Goal: Information Seeking & Learning: Learn about a topic

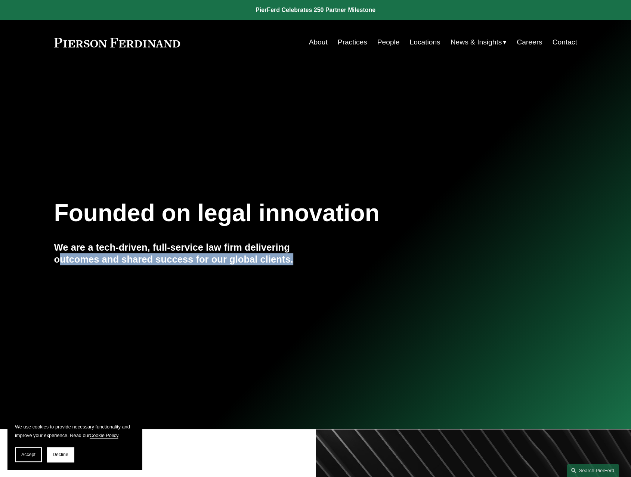
drag, startPoint x: 164, startPoint y: 261, endPoint x: 321, endPoint y: 262, distance: 157.7
click at [321, 262] on div "Founded on legal innovation We are a tech-driven, full-service law firm deliver…" at bounding box center [315, 247] width 631 height 101
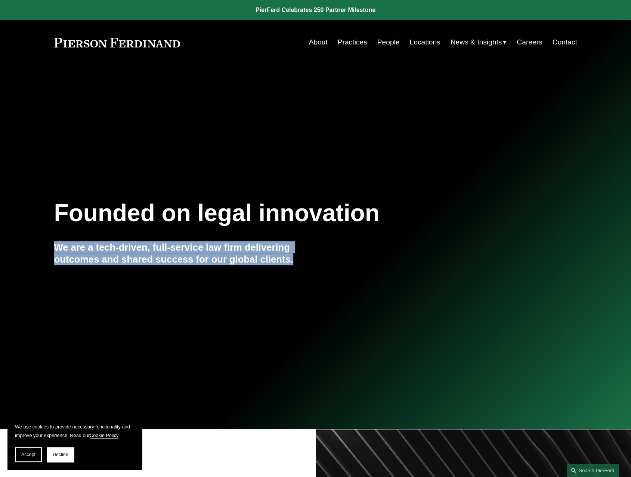
drag, startPoint x: 259, startPoint y: 257, endPoint x: 47, endPoint y: 241, distance: 212.6
click at [47, 241] on div "Founded on legal innovation We are a tech-driven, full-service law firm deliver…" at bounding box center [315, 247] width 631 height 101
drag, startPoint x: 50, startPoint y: 248, endPoint x: 320, endPoint y: 266, distance: 269.7
click at [316, 266] on div "Founded on legal innovation We are a tech-driven, full-service law firm deliver…" at bounding box center [315, 247] width 631 height 101
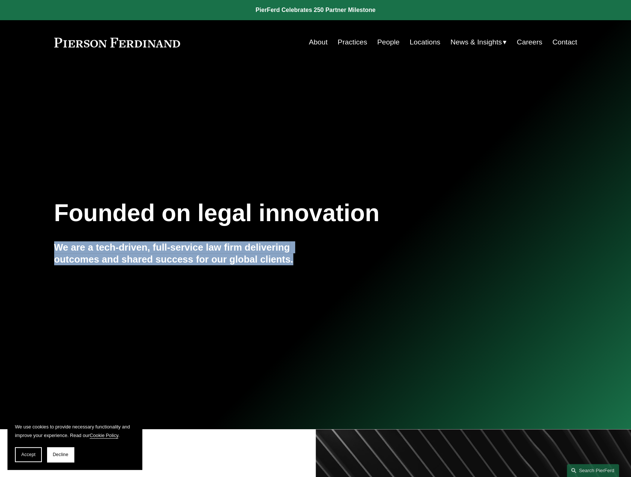
click at [320, 266] on div "Founded on legal innovation We are a tech-driven, full-service law firm deliver…" at bounding box center [315, 247] width 631 height 101
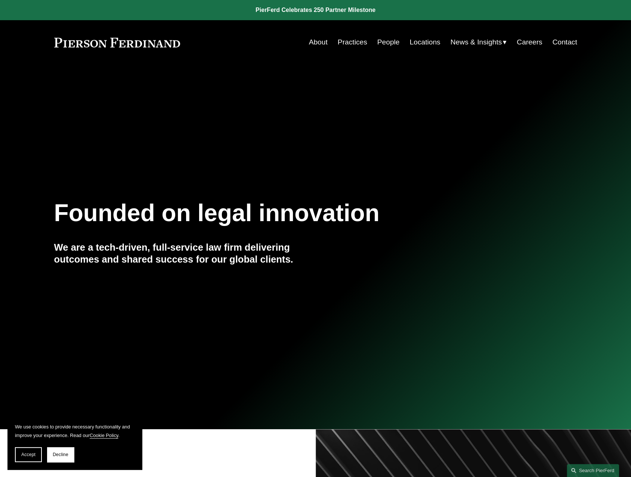
click at [305, 44] on div "About Practices People Locations News & Insights News Insights Blogs Careers Co…" at bounding box center [386, 42] width 381 height 14
click at [318, 43] on link "About" at bounding box center [318, 42] width 19 height 14
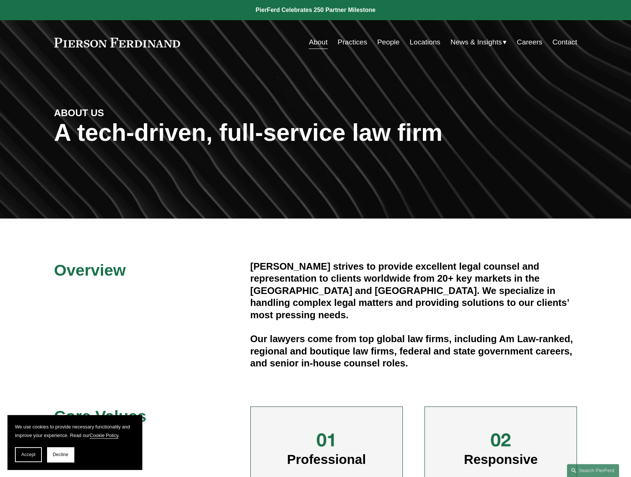
click at [361, 41] on link "Practices" at bounding box center [353, 42] width 30 height 14
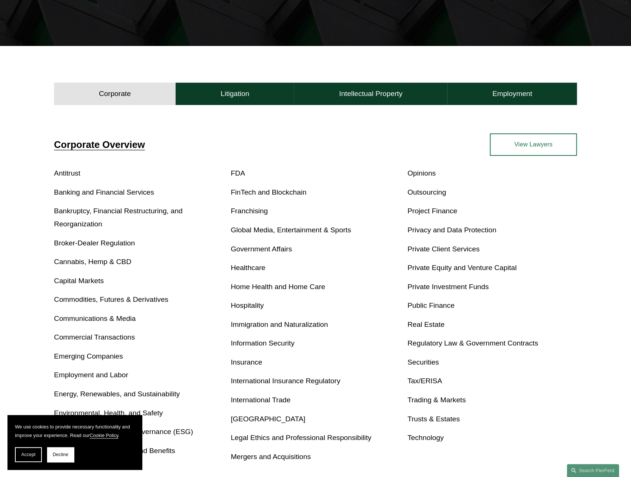
scroll to position [187, 0]
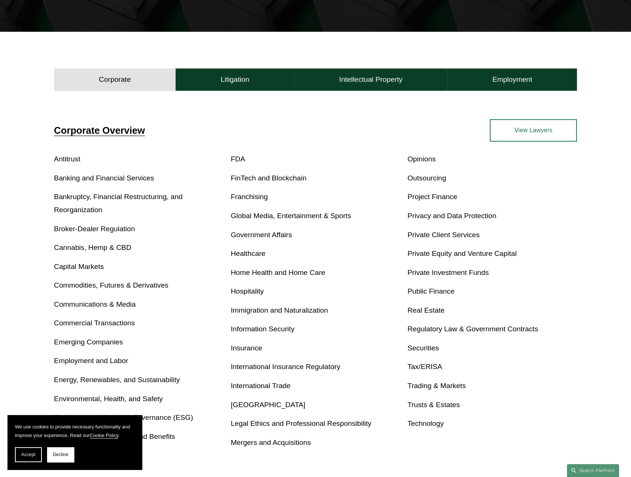
click at [454, 258] on link "Private Equity and Venture Capital" at bounding box center [461, 254] width 109 height 8
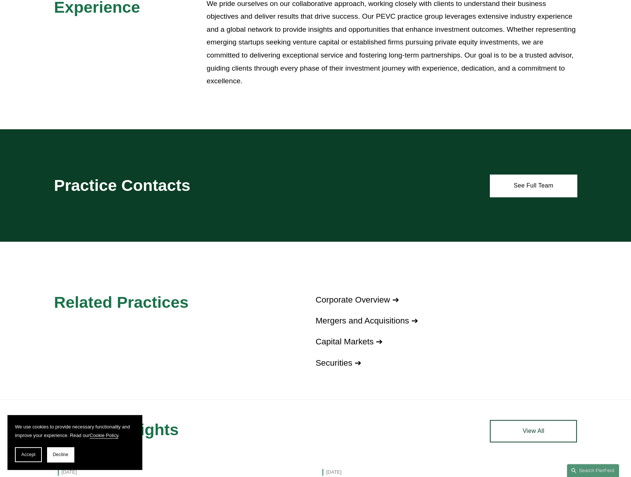
scroll to position [374, 0]
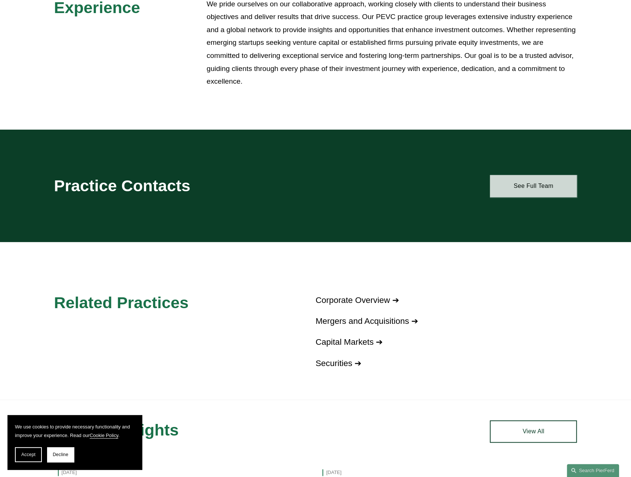
click at [543, 185] on link "See Full Team" at bounding box center [533, 186] width 87 height 22
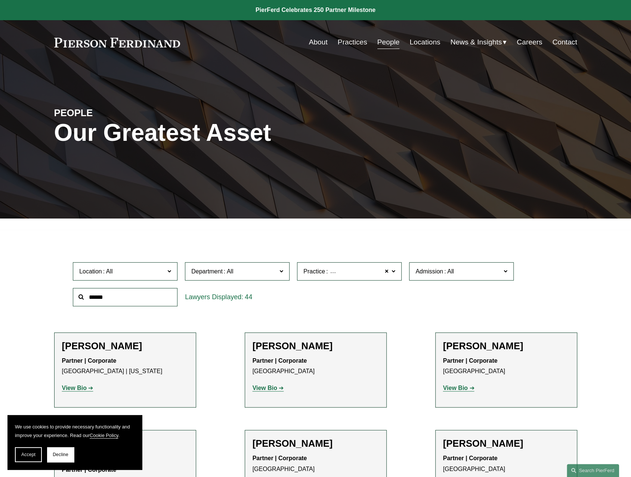
click at [240, 267] on label "Department" at bounding box center [237, 271] width 105 height 18
click at [0, 0] on link "Corporate" at bounding box center [0, 0] width 0 height 0
click at [367, 276] on span "Practice Private Equity and Venture Capital" at bounding box center [347, 272] width 86 height 10
click at [0, 0] on link "Private Equity and Venture Capital" at bounding box center [0, 0] width 0 height 0
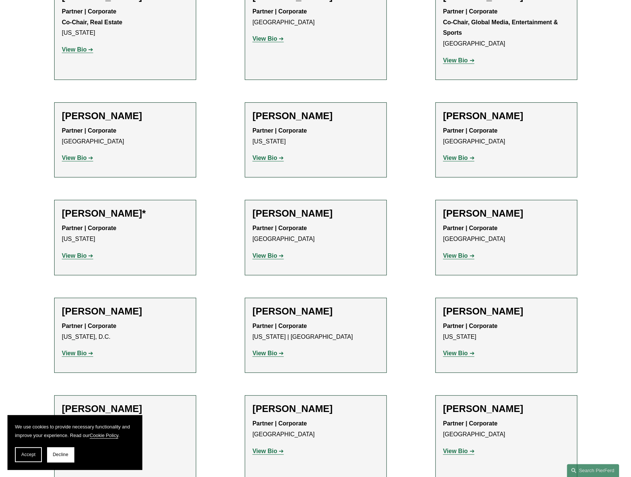
scroll to position [3775, 0]
